Goal: Task Accomplishment & Management: Manage account settings

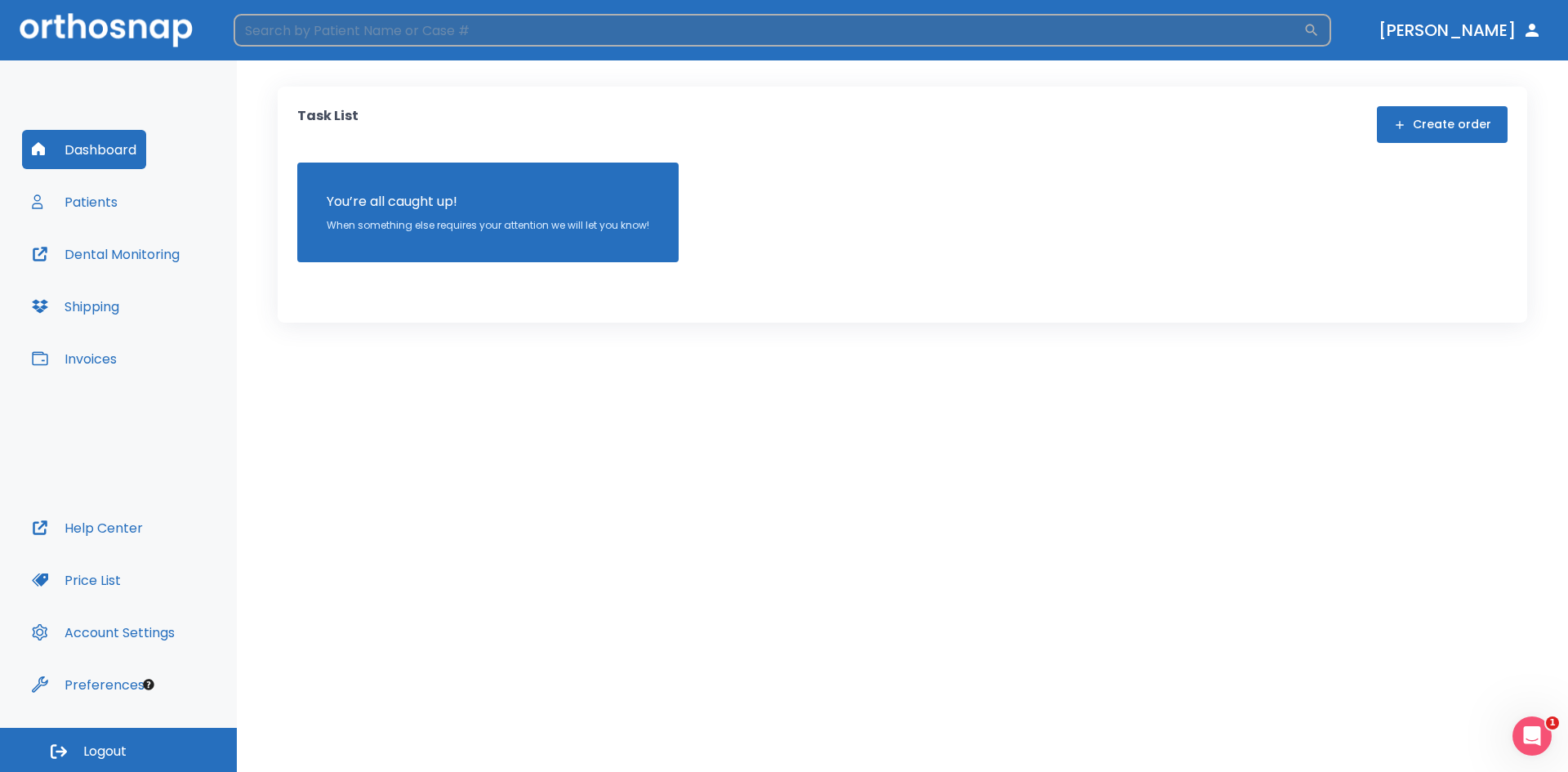
click at [962, 34] on input "search" at bounding box center [769, 30] width 1070 height 33
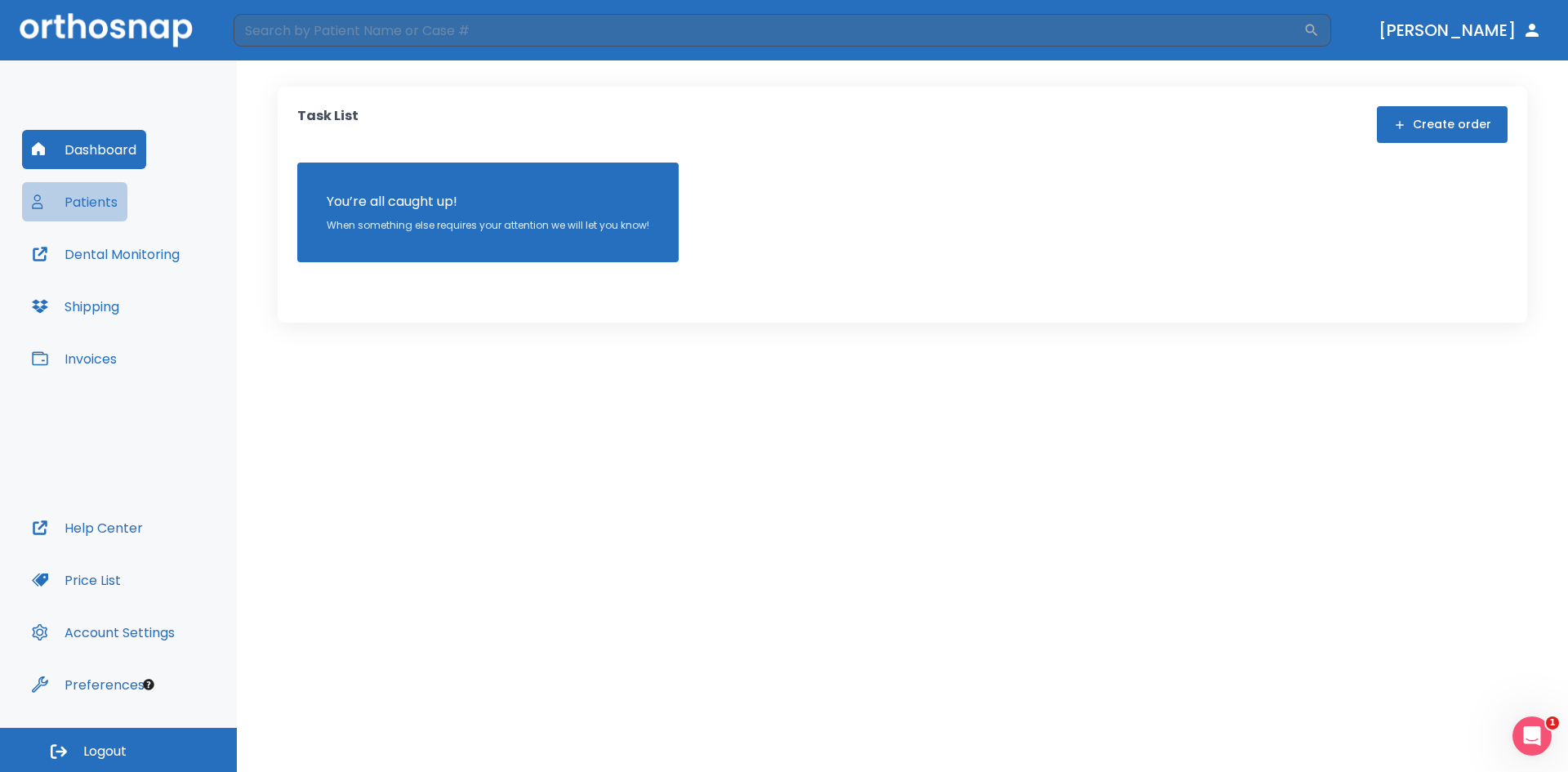
click at [86, 188] on button "Patients" at bounding box center [75, 202] width 105 height 39
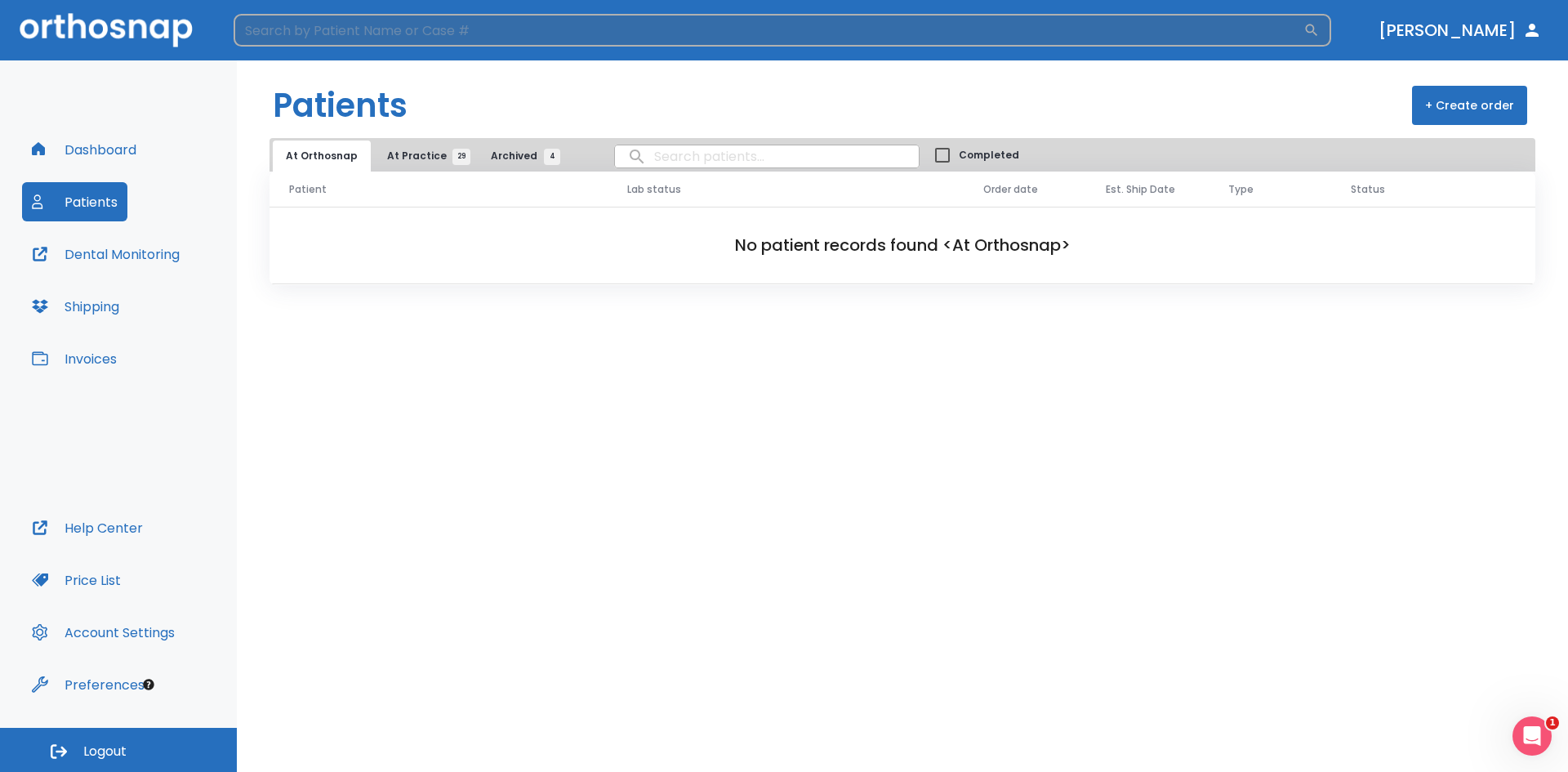
click at [441, 28] on input "search" at bounding box center [769, 30] width 1070 height 33
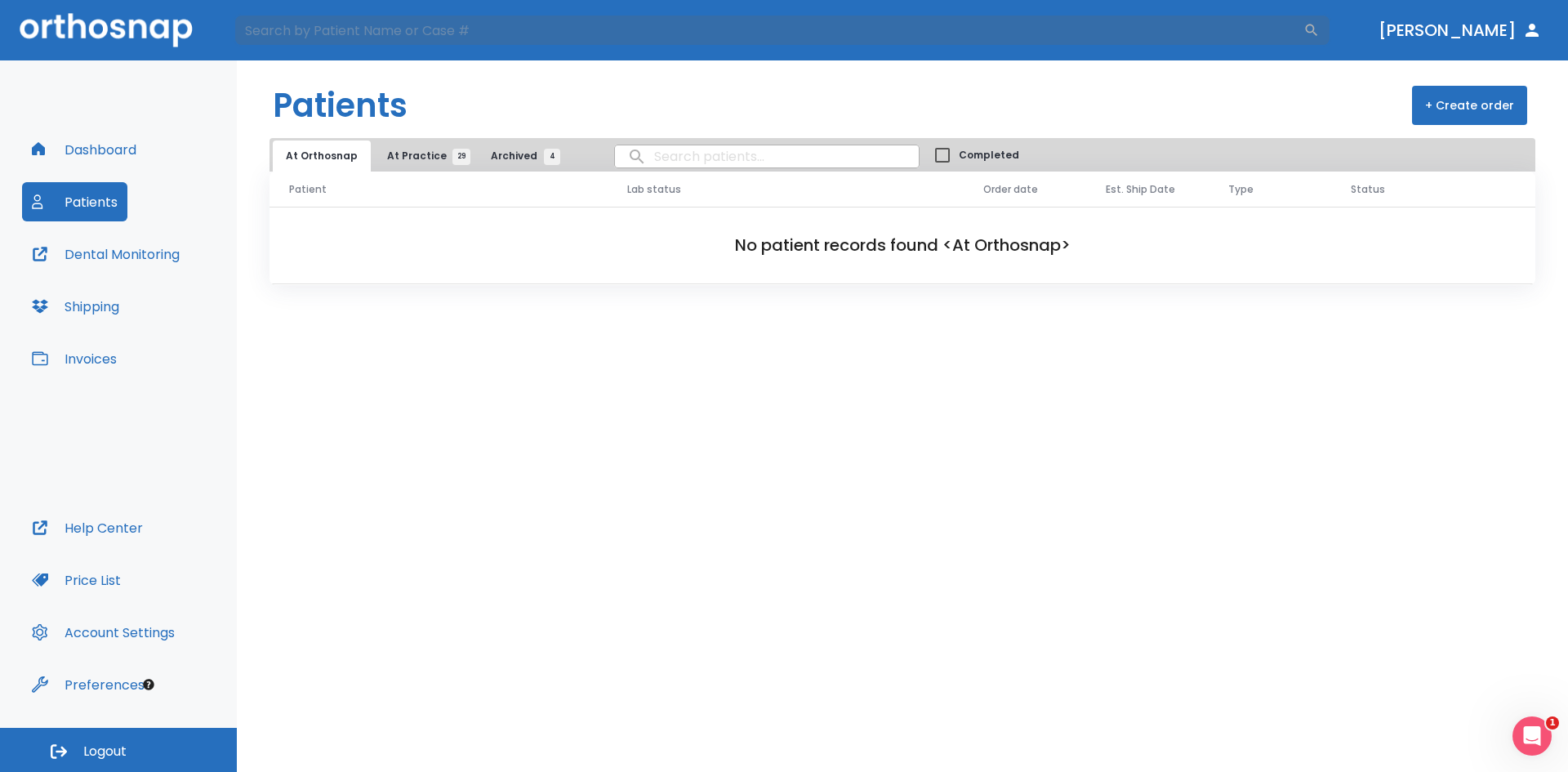
click at [402, 159] on span "At Practice 29" at bounding box center [424, 157] width 75 height 15
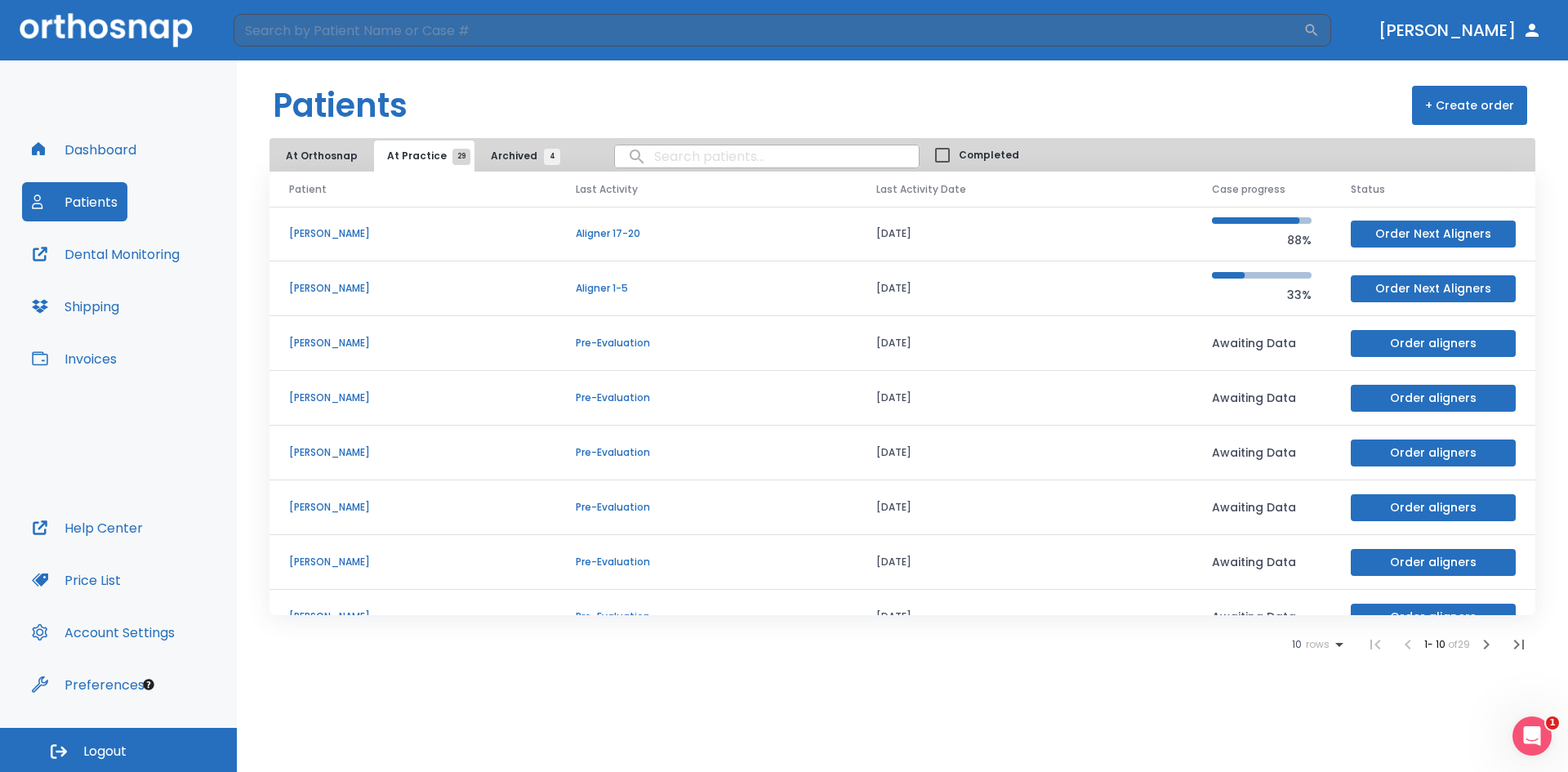
click at [344, 395] on p "[PERSON_NAME]" at bounding box center [413, 398] width 248 height 15
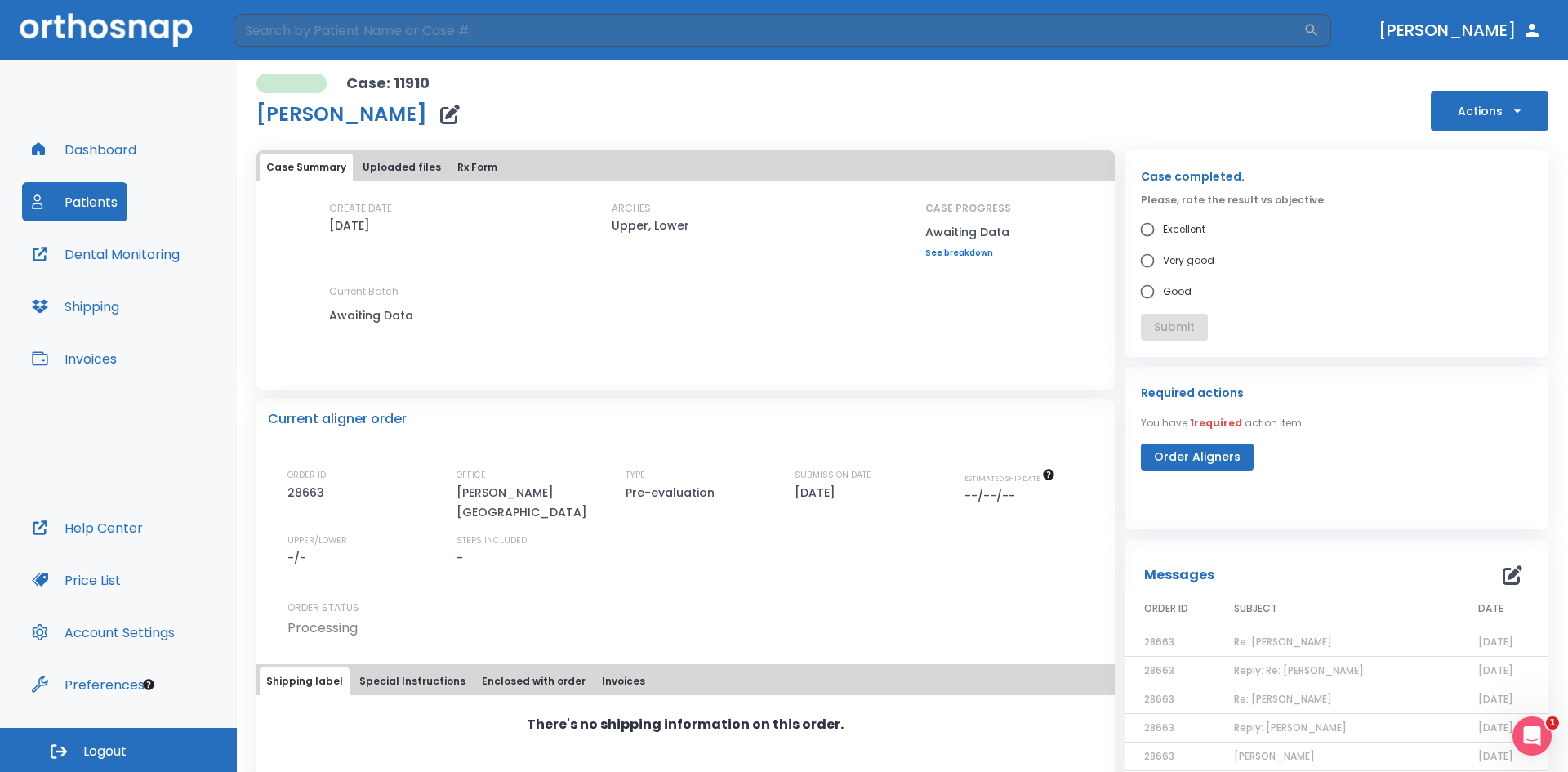
click at [391, 164] on button "Uploaded files" at bounding box center [401, 167] width 91 height 28
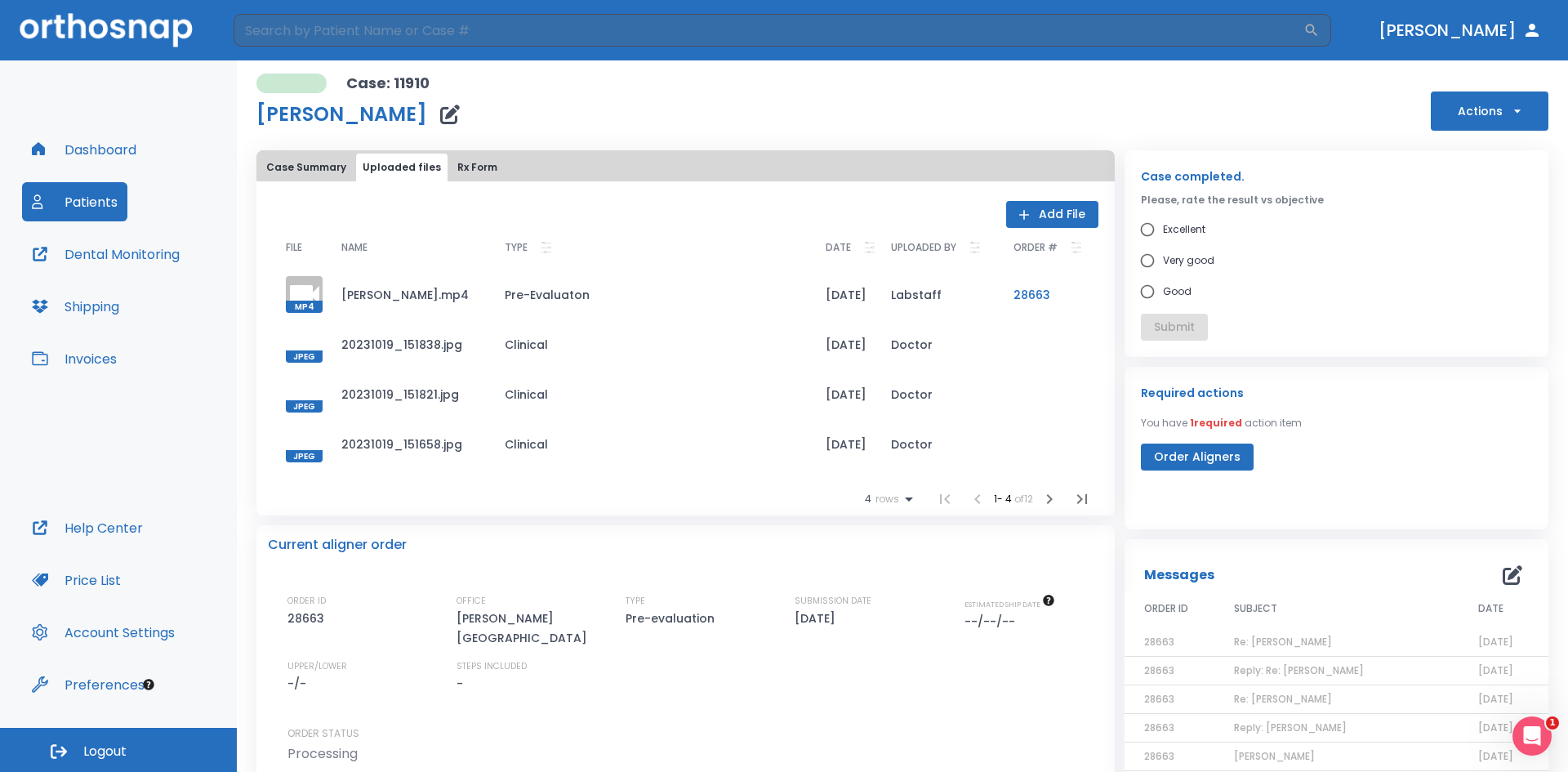
click at [1033, 211] on button "Add File" at bounding box center [1052, 214] width 92 height 27
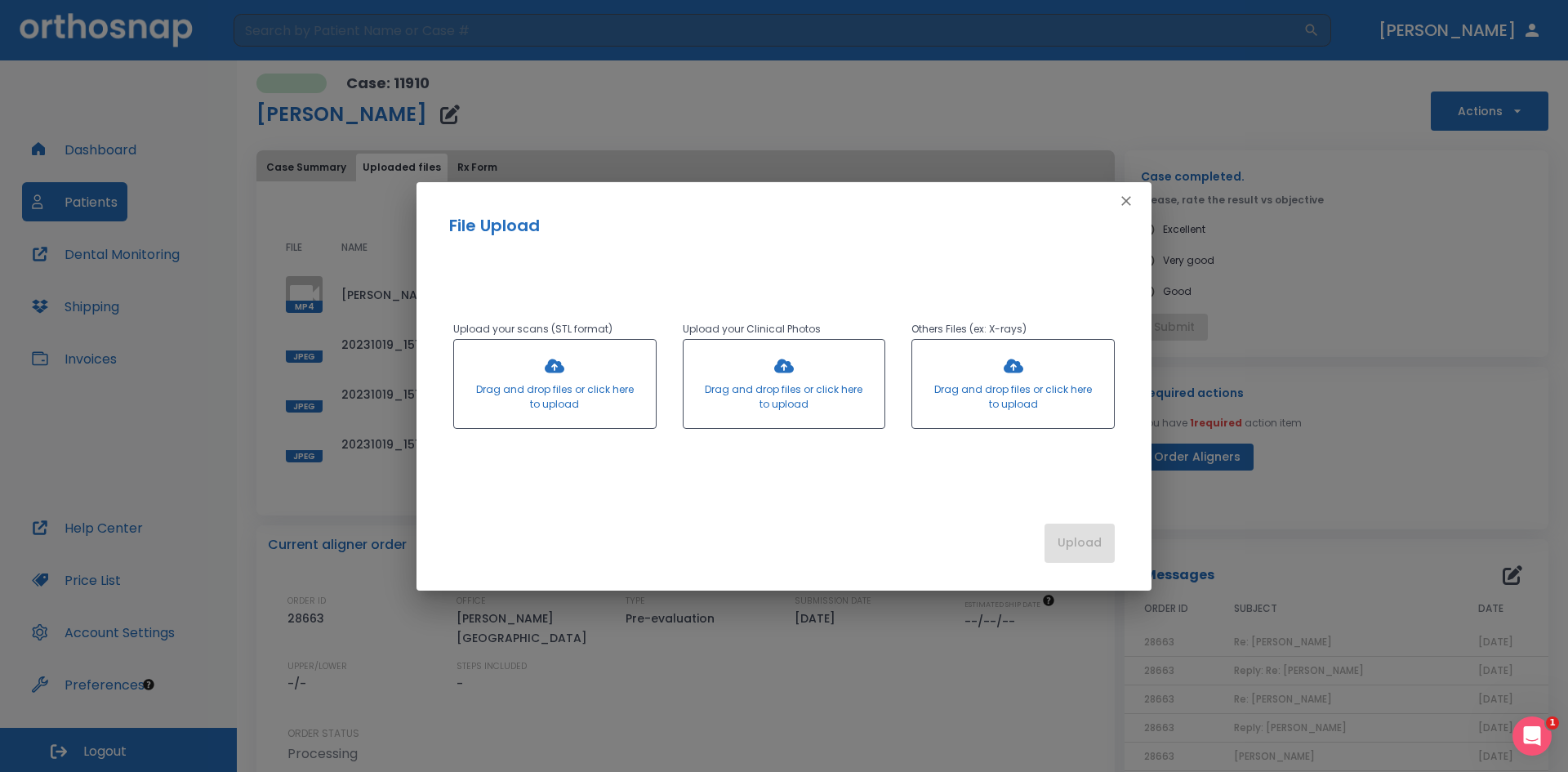
click at [1011, 358] on div at bounding box center [1013, 383] width 202 height 88
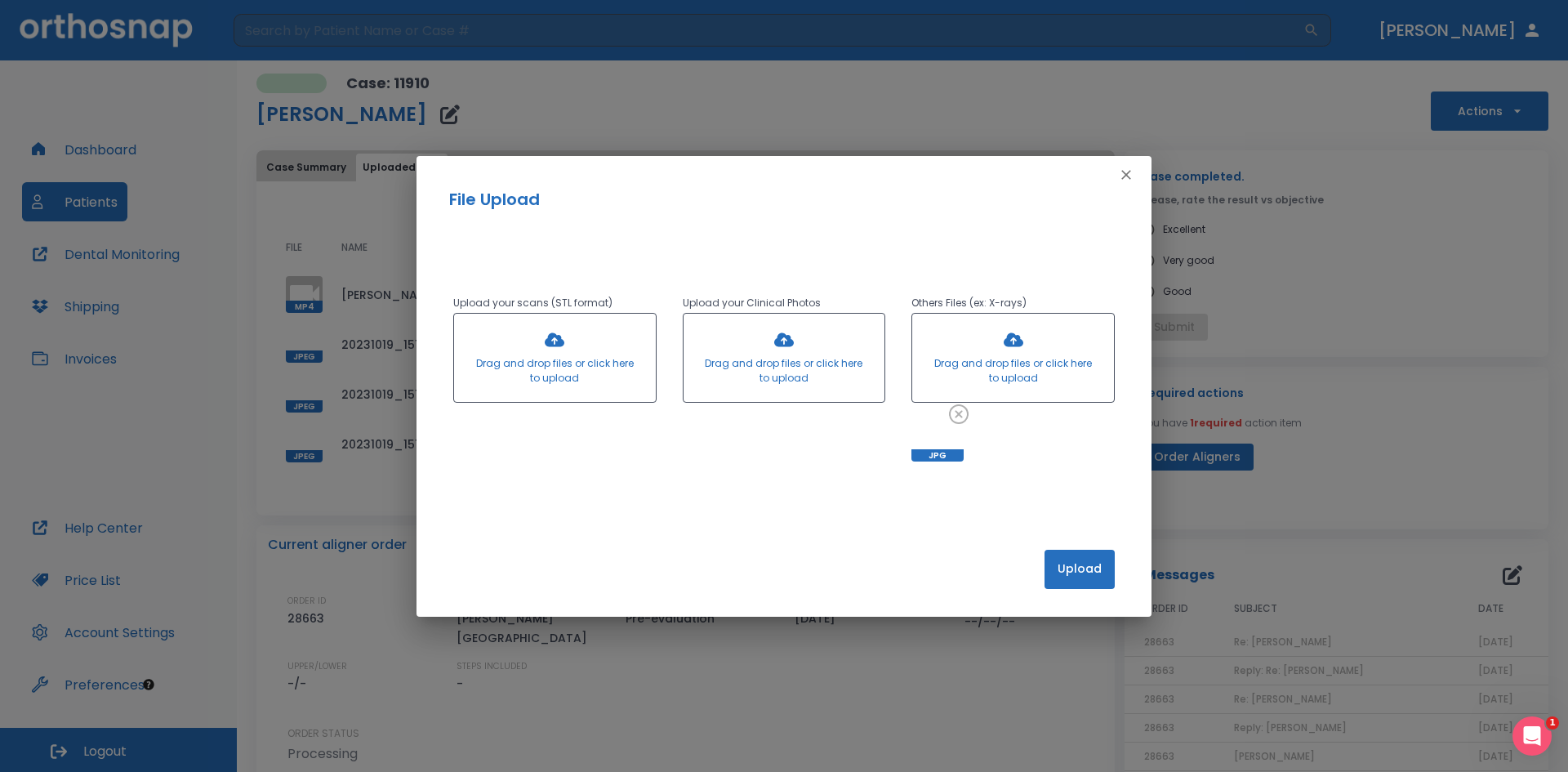
click at [1077, 562] on button "Upload" at bounding box center [1080, 569] width 70 height 39
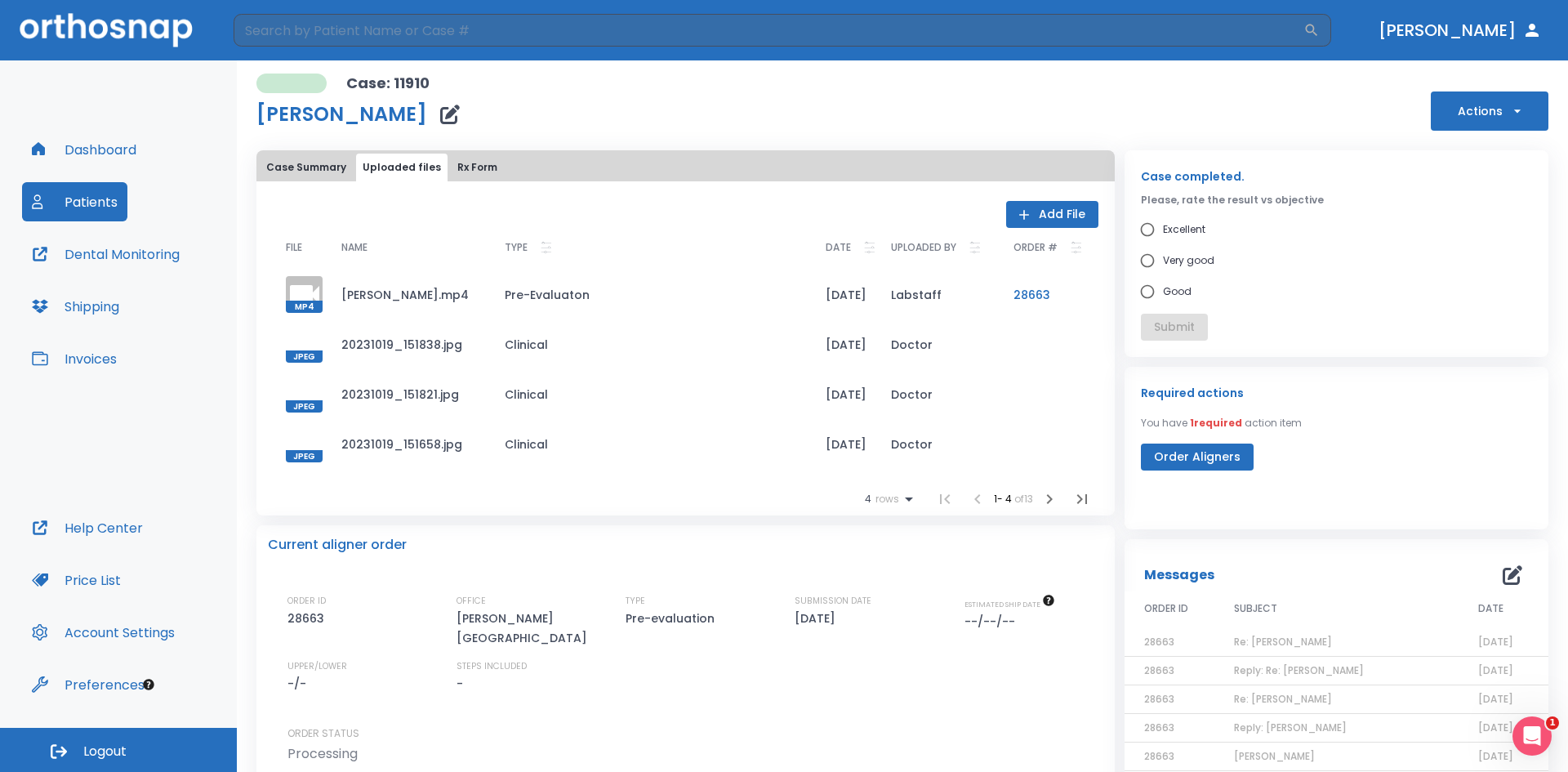
click at [1040, 499] on icon "button" at bounding box center [1049, 498] width 19 height 19
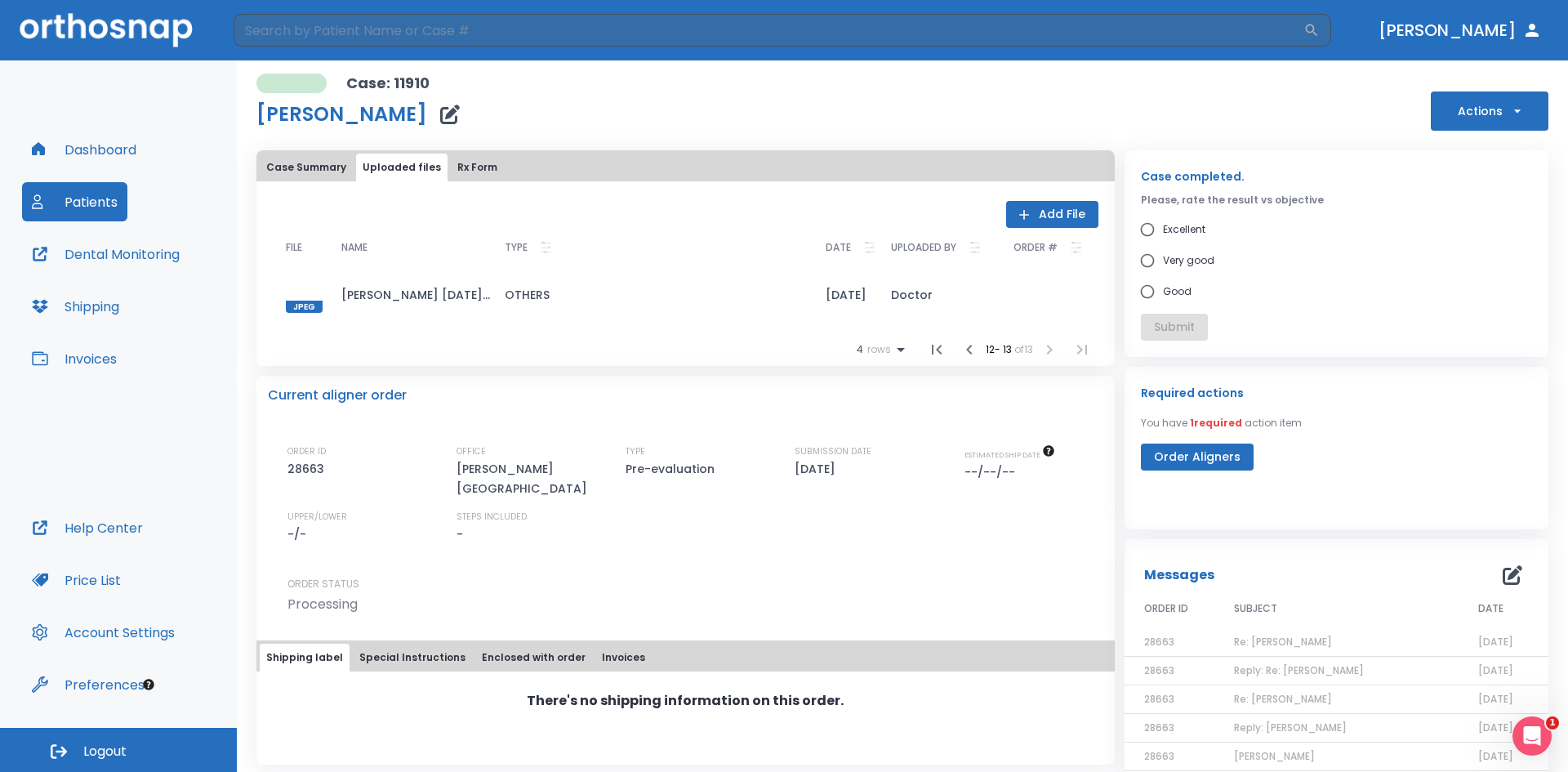
click at [454, 291] on td "[PERSON_NAME] [DATE].jpg" at bounding box center [409, 295] width 163 height 50
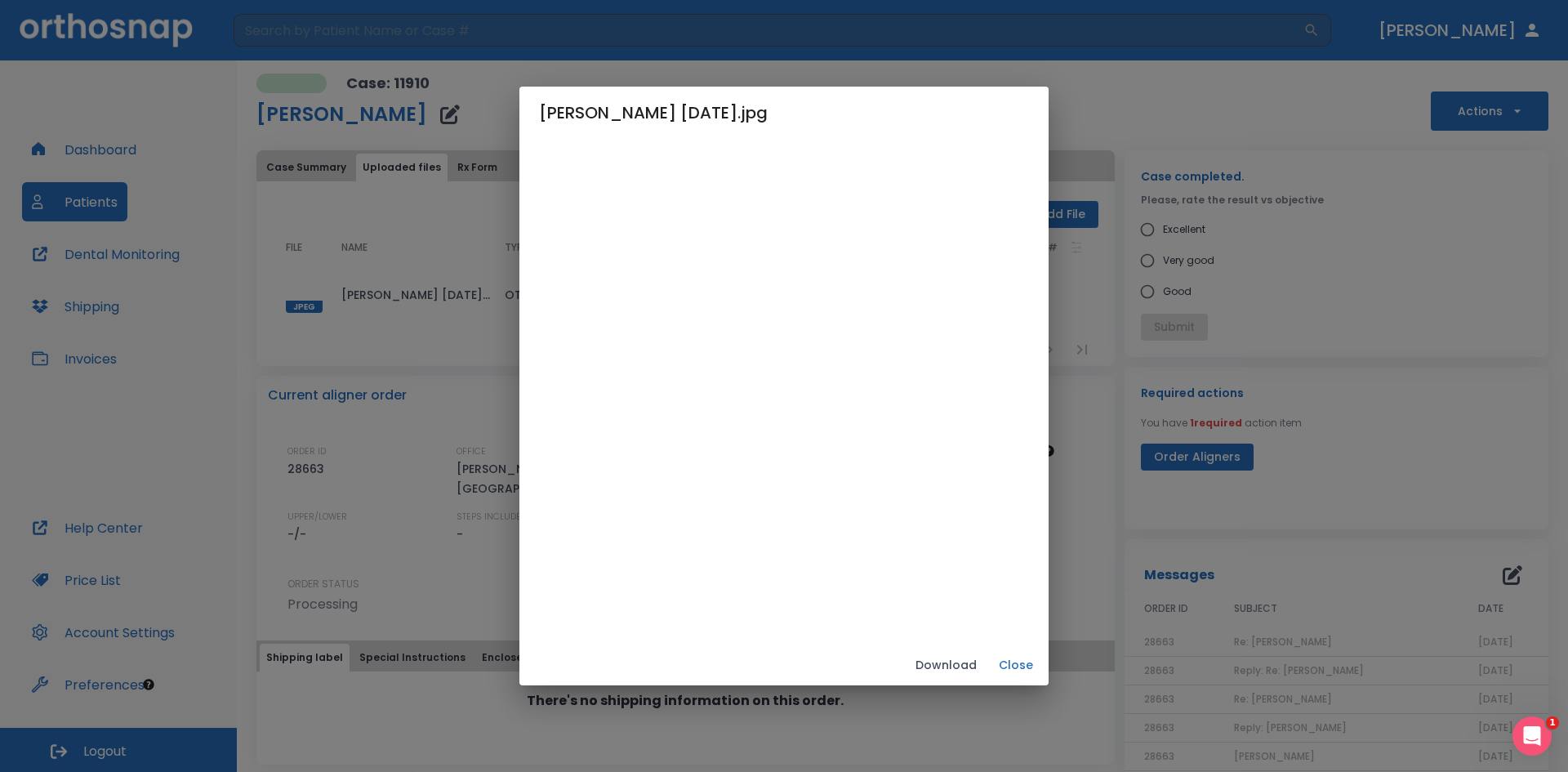
click at [784, 384] on img at bounding box center [784, 384] width 0 height 0
click at [1042, 672] on button "Close" at bounding box center [1015, 666] width 52 height 27
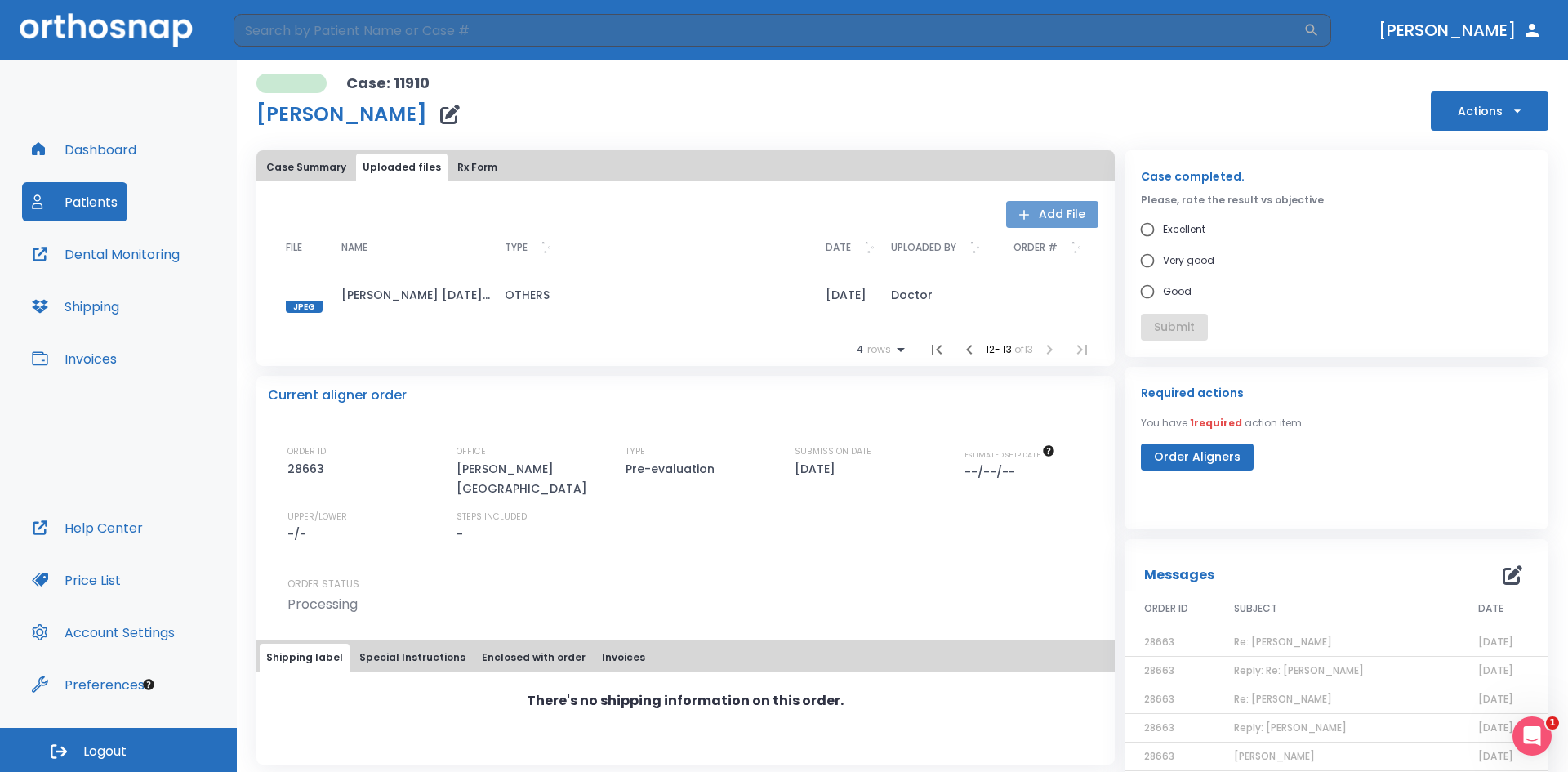
click at [1048, 206] on button "Add File" at bounding box center [1052, 214] width 92 height 27
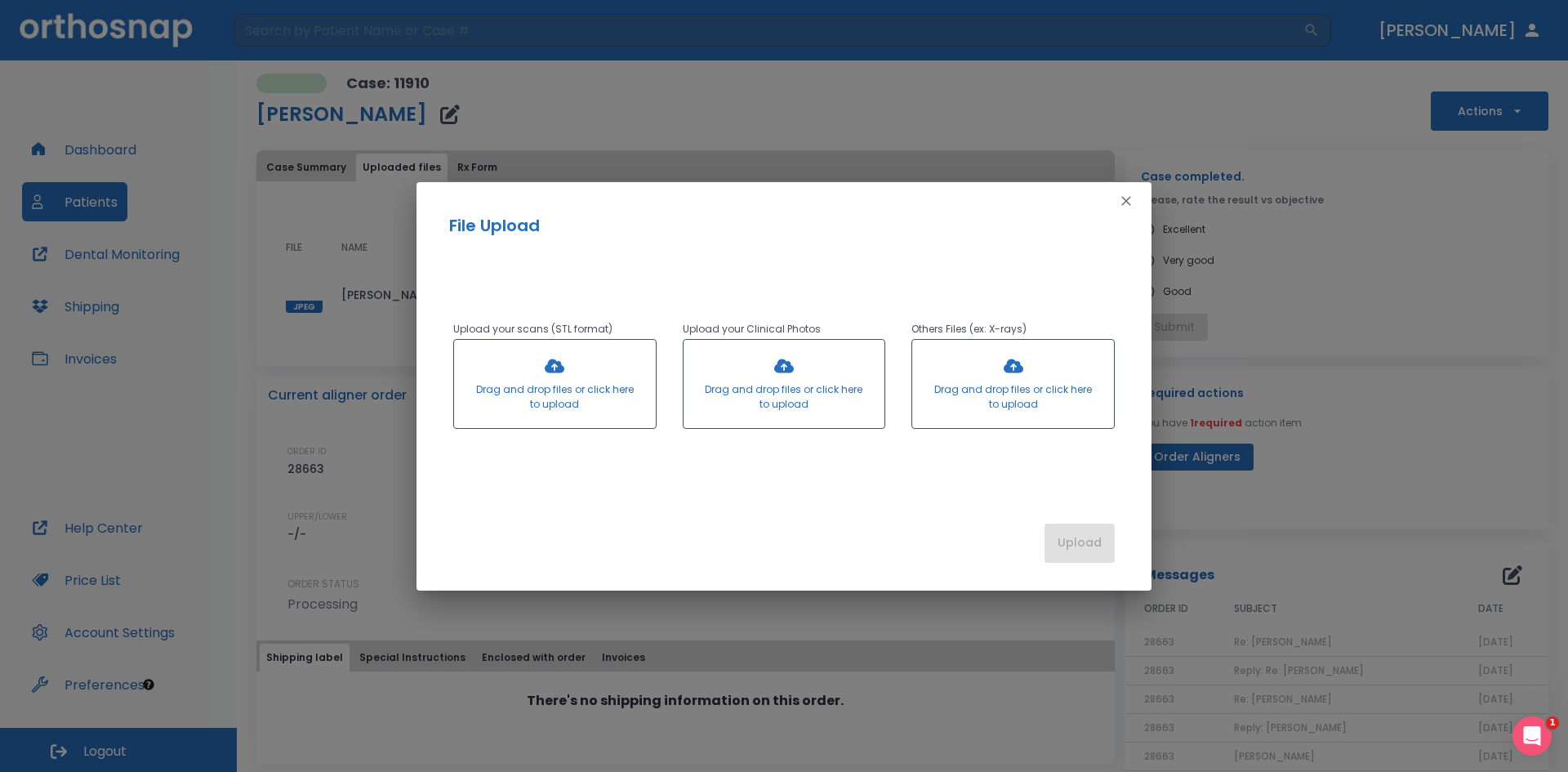
click at [1015, 368] on div at bounding box center [1013, 383] width 202 height 88
click at [1123, 198] on icon "button" at bounding box center [1126, 201] width 10 height 10
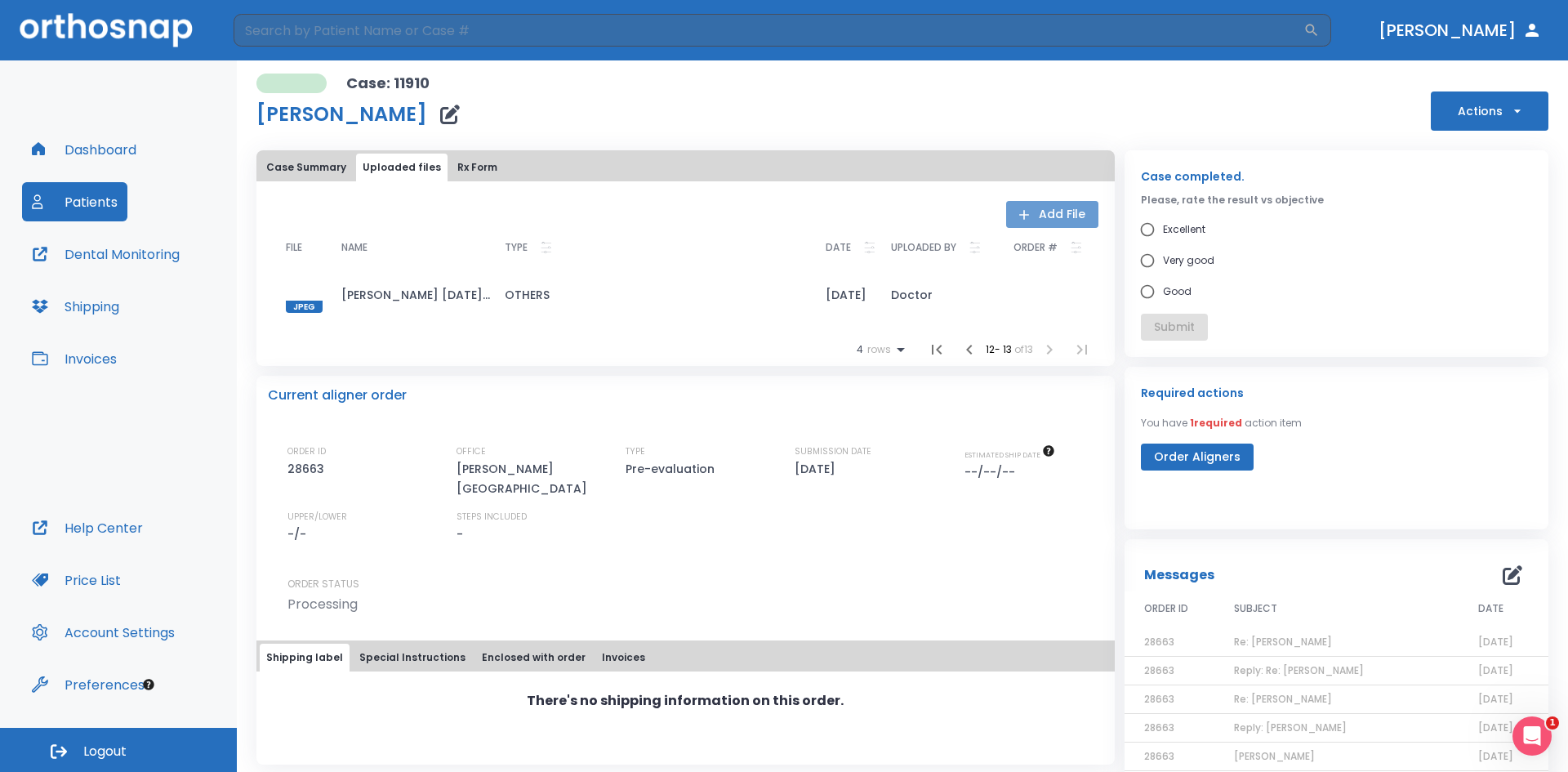
click at [1023, 204] on button "Add File" at bounding box center [1052, 214] width 92 height 27
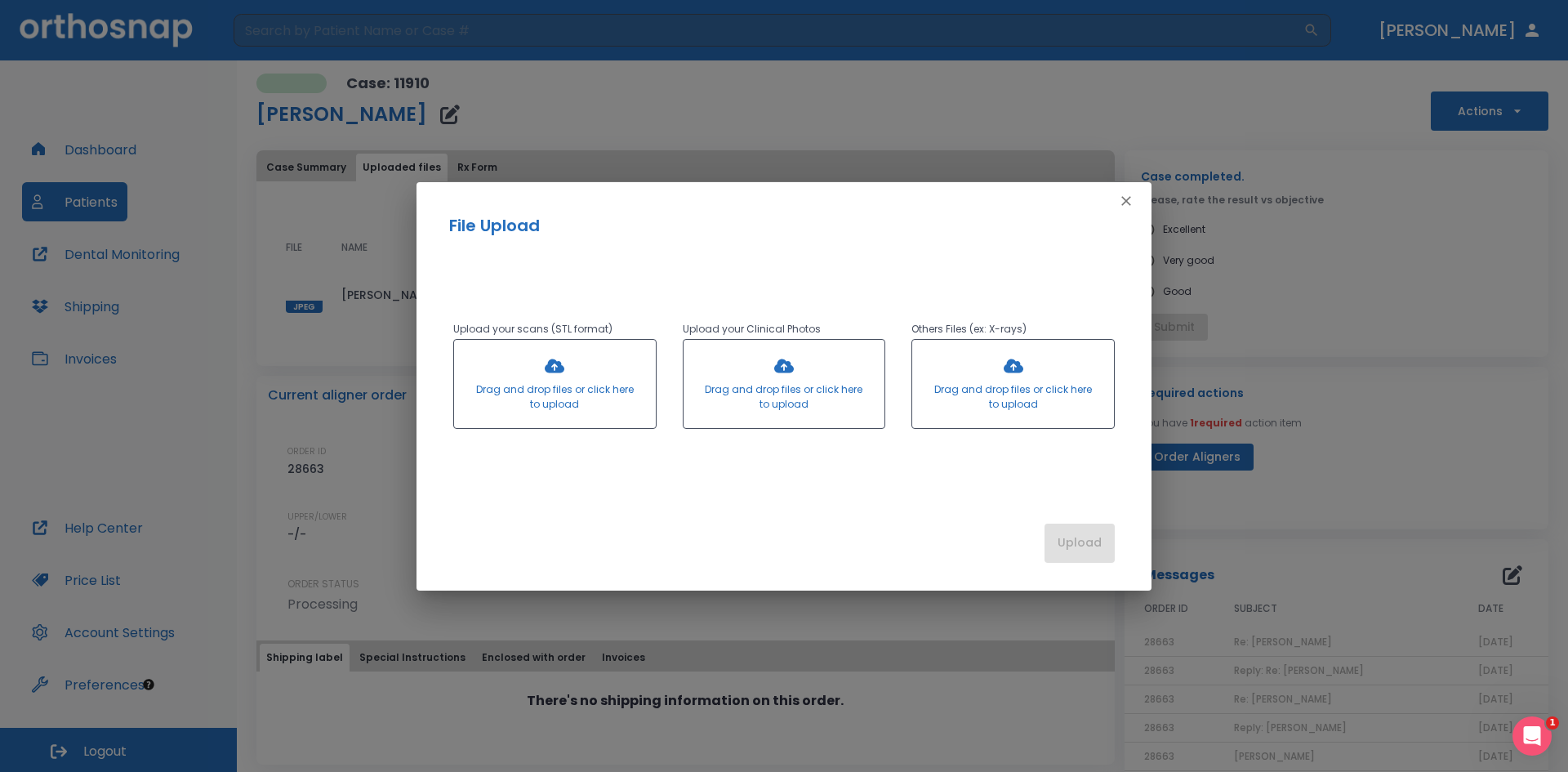
click at [1008, 366] on div at bounding box center [1013, 383] width 202 height 88
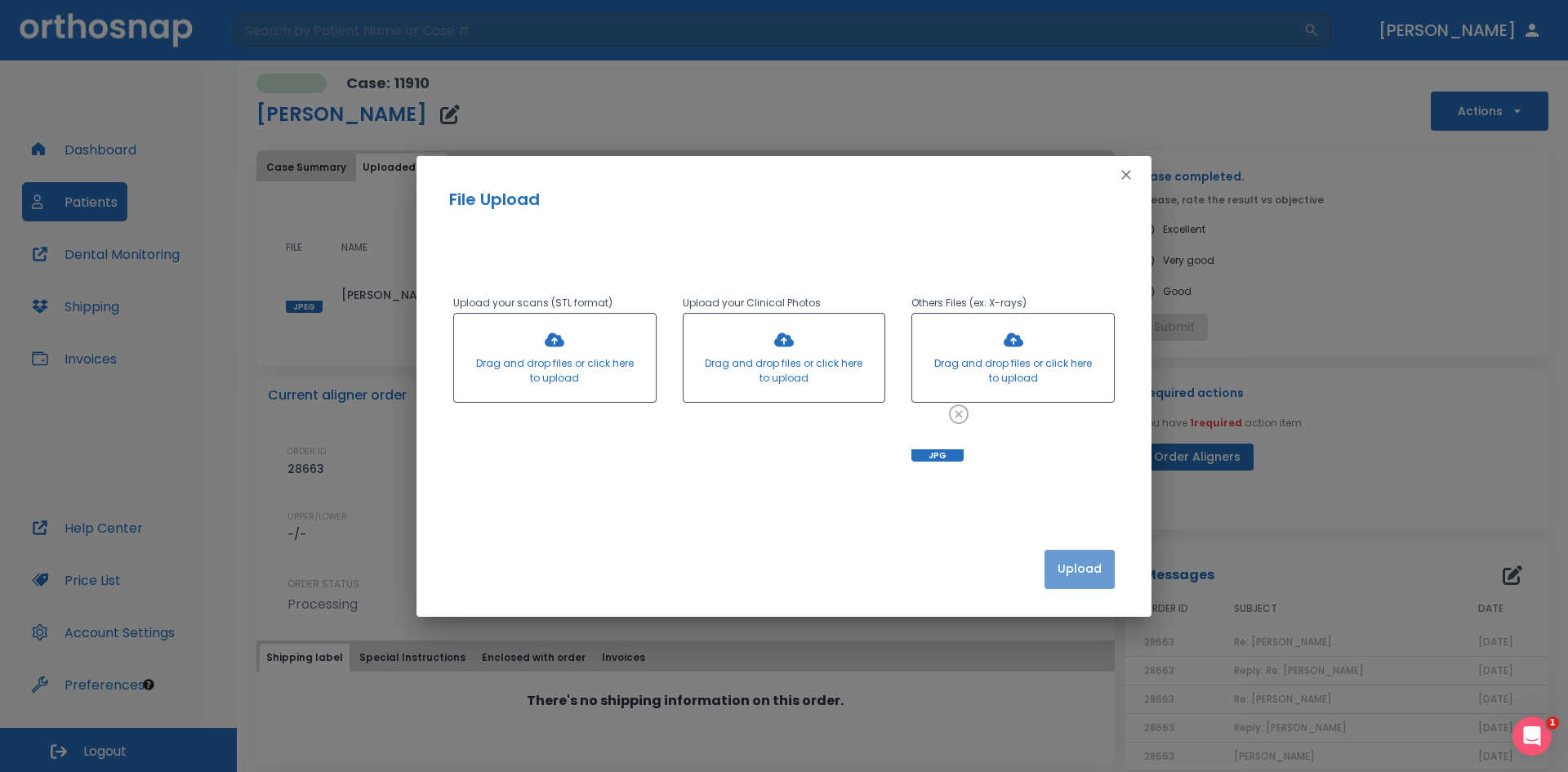
click at [1072, 570] on button "Upload" at bounding box center [1080, 569] width 70 height 39
